Goal: Information Seeking & Learning: Learn about a topic

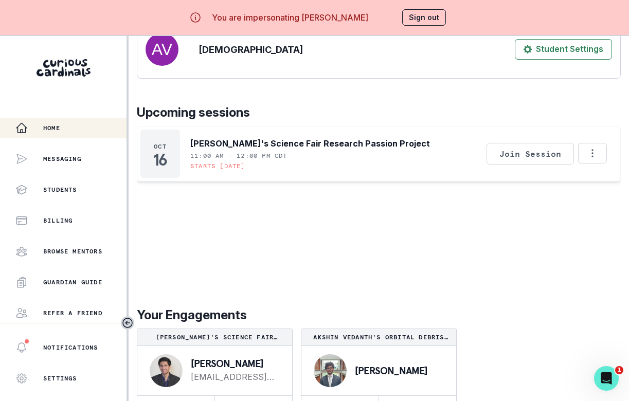
scroll to position [36, 0]
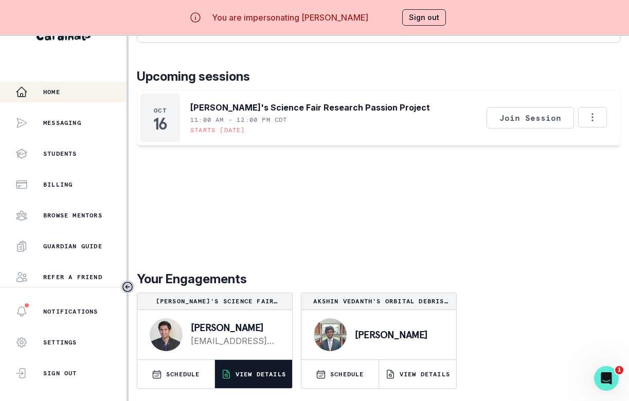
click at [261, 372] on p "VIEW DETAILS" at bounding box center [260, 374] width 50 height 8
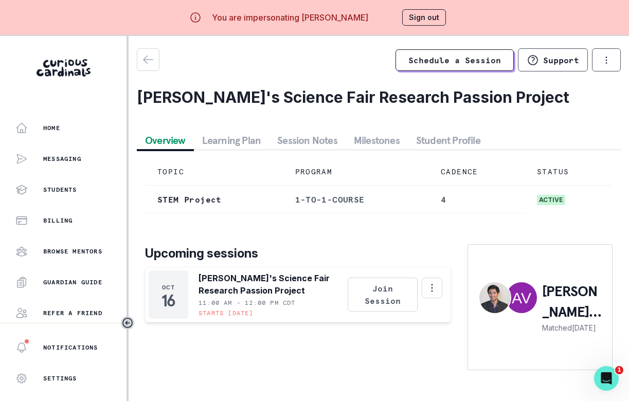
click at [309, 138] on button "Session Notes" at bounding box center [307, 140] width 77 height 19
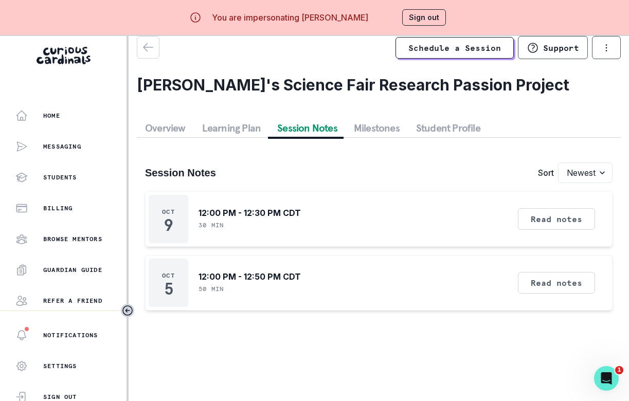
scroll to position [36, 0]
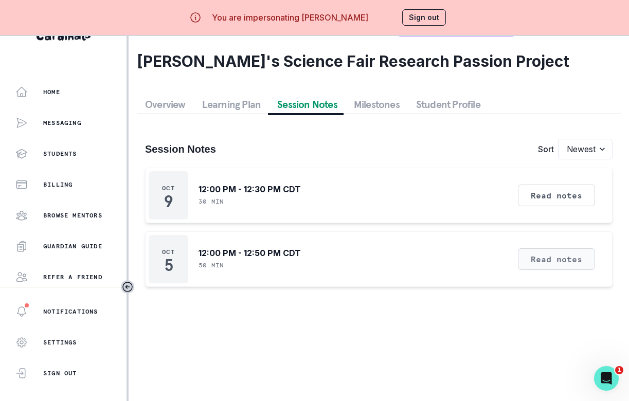
click at [529, 257] on button "Read notes" at bounding box center [556, 259] width 77 height 22
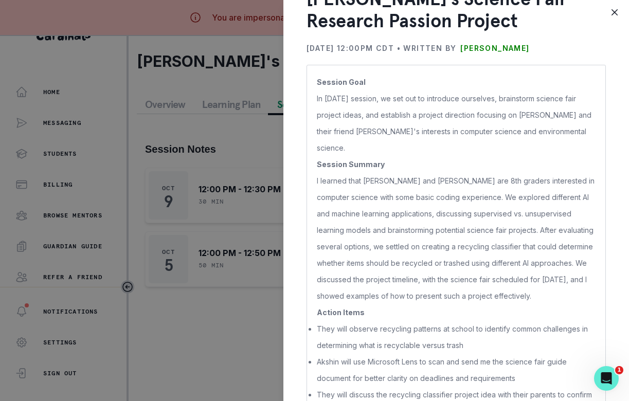
scroll to position [62, 0]
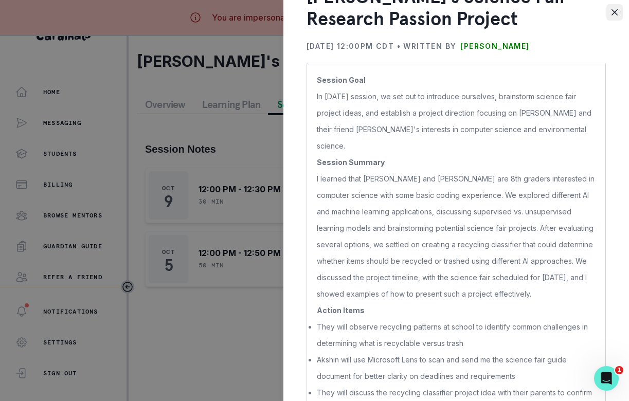
click at [618, 13] on button "Close" at bounding box center [614, 12] width 16 height 16
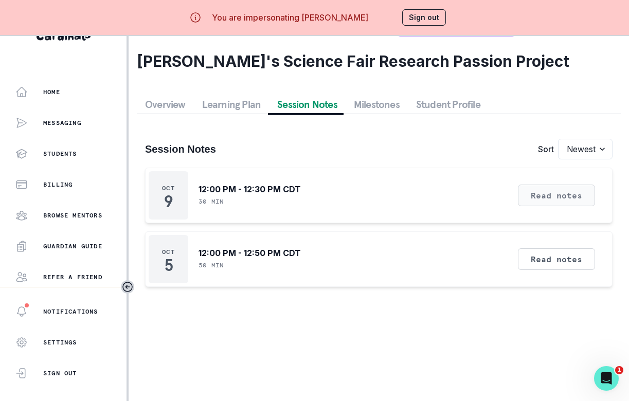
click at [565, 192] on button "Read notes" at bounding box center [556, 196] width 77 height 22
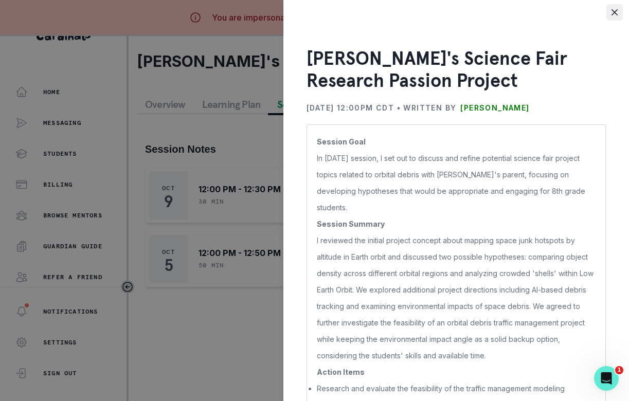
click at [610, 16] on button "Close" at bounding box center [614, 12] width 16 height 16
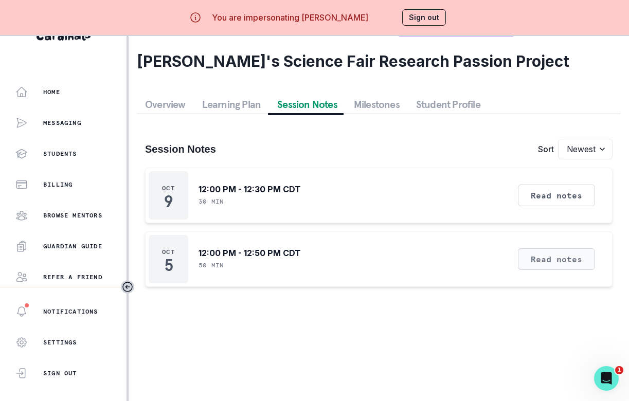
click at [548, 264] on button "Read notes" at bounding box center [556, 259] width 77 height 22
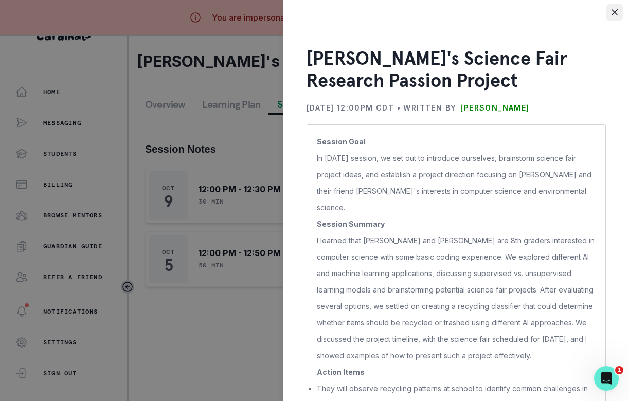
click at [612, 10] on icon "Close" at bounding box center [614, 12] width 6 height 6
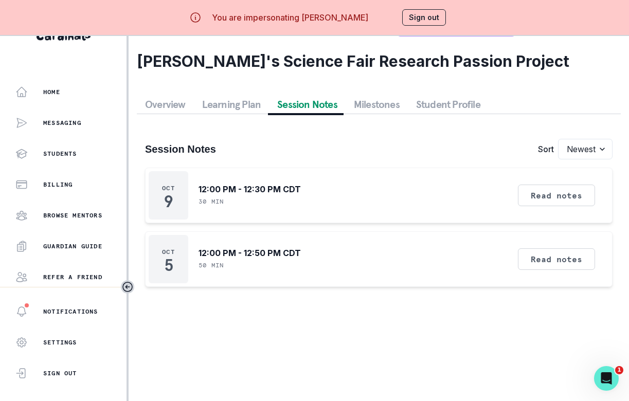
click at [434, 15] on button "Sign out" at bounding box center [424, 17] width 44 height 16
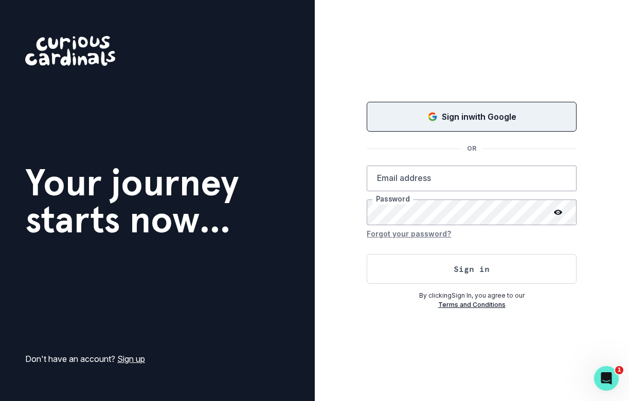
click at [436, 118] on icon "Sign in with Google (GSuite)" at bounding box center [432, 117] width 10 height 10
